Goal: Transaction & Acquisition: Purchase product/service

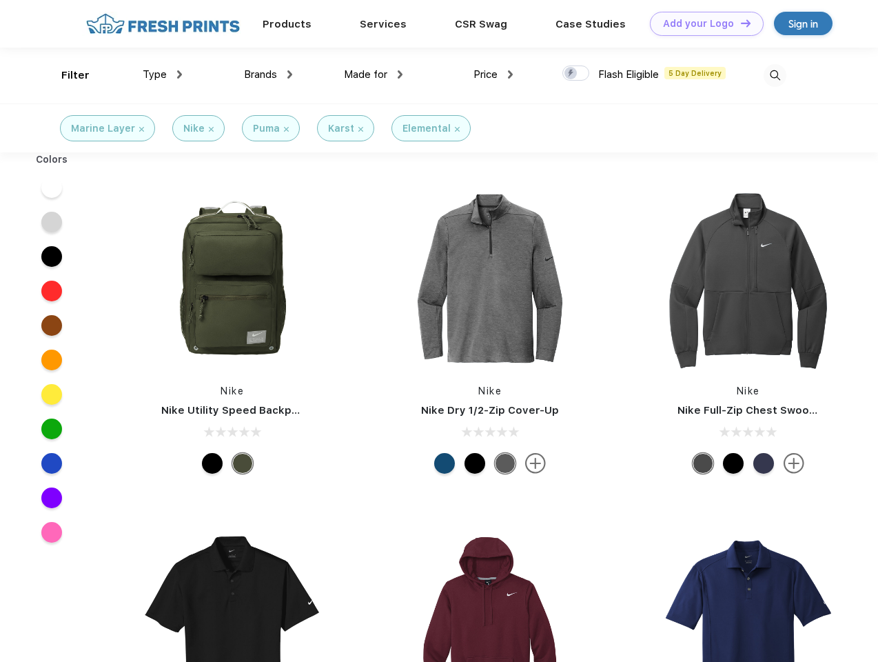
scroll to position [1, 0]
click at [702, 23] on link "Add your Logo Design Tool" at bounding box center [707, 24] width 114 height 24
click at [0, 0] on div "Design Tool" at bounding box center [0, 0] width 0 height 0
click at [740, 23] on link "Add your Logo Design Tool" at bounding box center [707, 24] width 114 height 24
click at [66, 75] on div "Filter" at bounding box center [75, 76] width 28 height 16
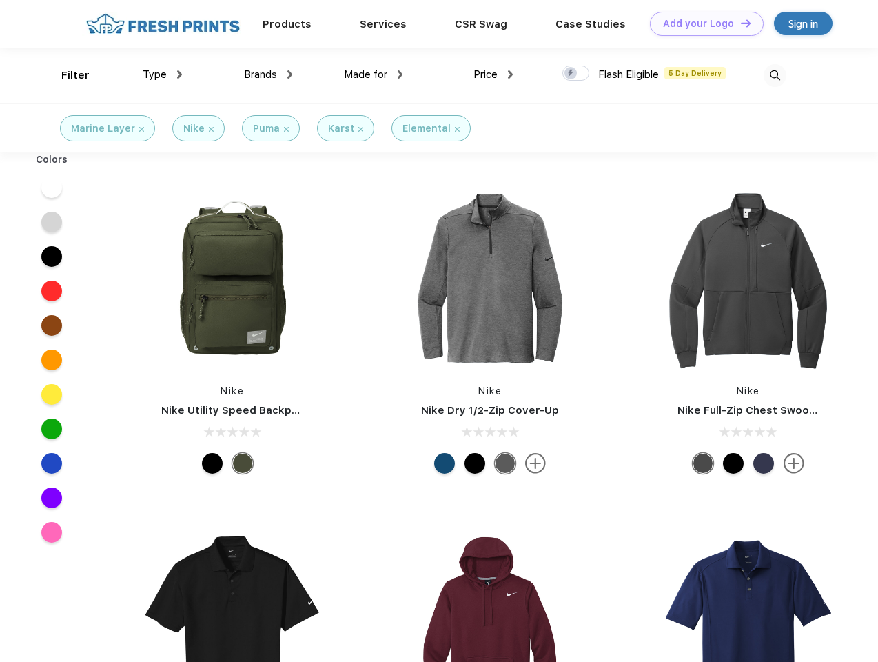
click at [163, 74] on span "Type" at bounding box center [155, 74] width 24 height 12
click at [268, 74] on span "Brands" at bounding box center [260, 74] width 33 height 12
click at [374, 74] on span "Made for" at bounding box center [365, 74] width 43 height 12
click at [494, 74] on span "Price" at bounding box center [486, 74] width 24 height 12
click at [576, 74] on div at bounding box center [576, 72] width 27 height 15
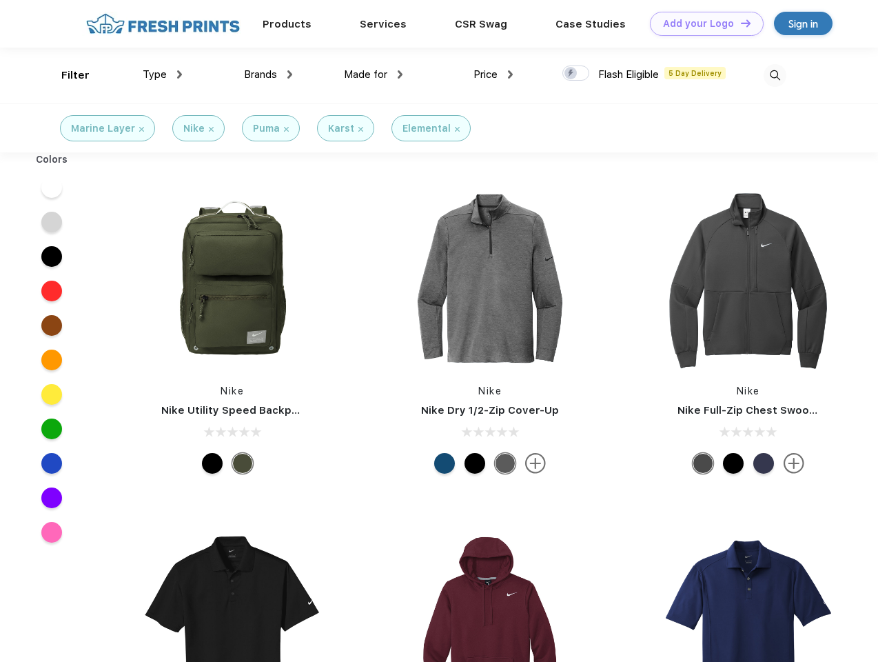
click at [572, 74] on input "checkbox" at bounding box center [567, 69] width 9 height 9
click at [775, 75] on img at bounding box center [775, 75] width 23 height 23
